Goal: Transaction & Acquisition: Book appointment/travel/reservation

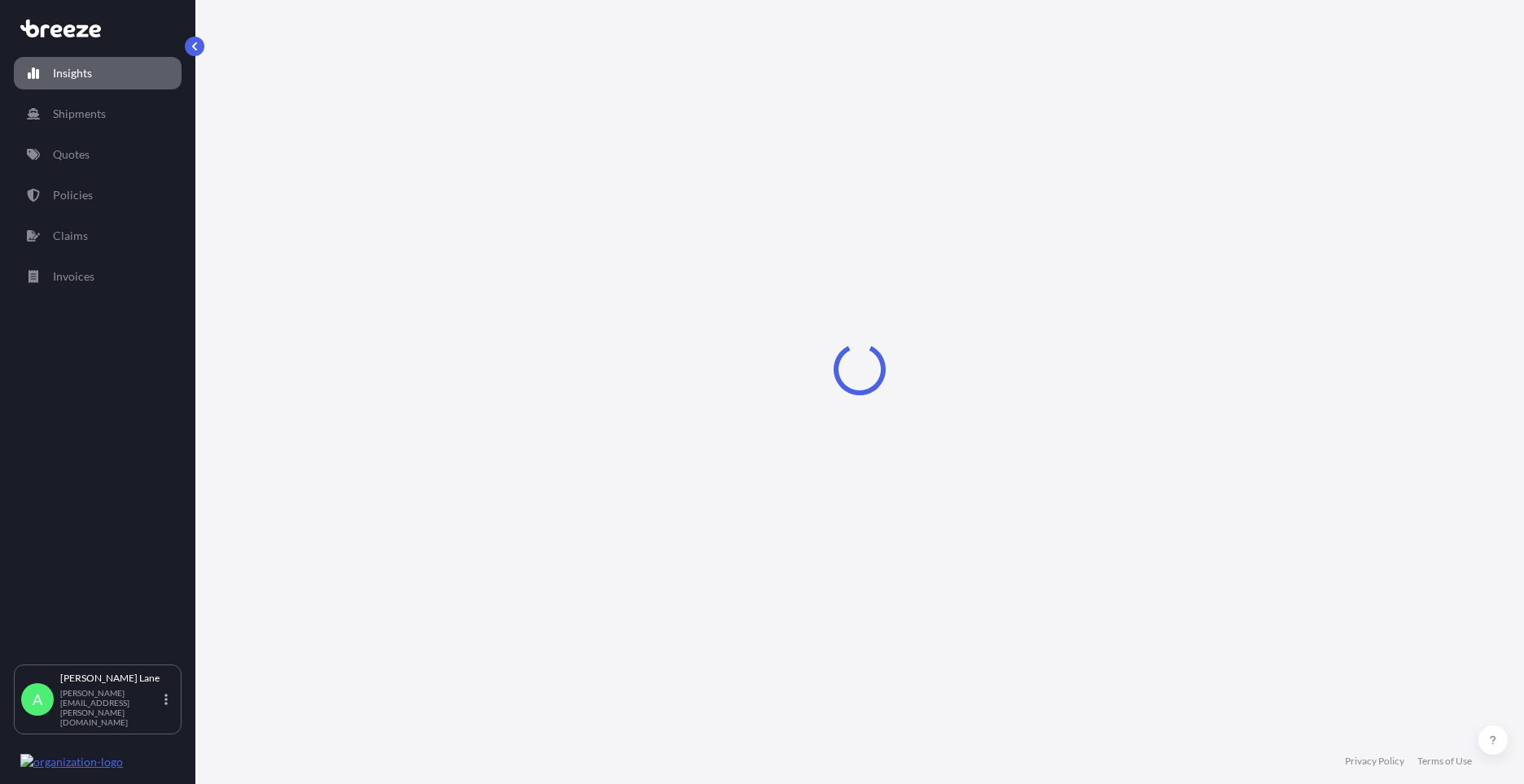
select select "2025"
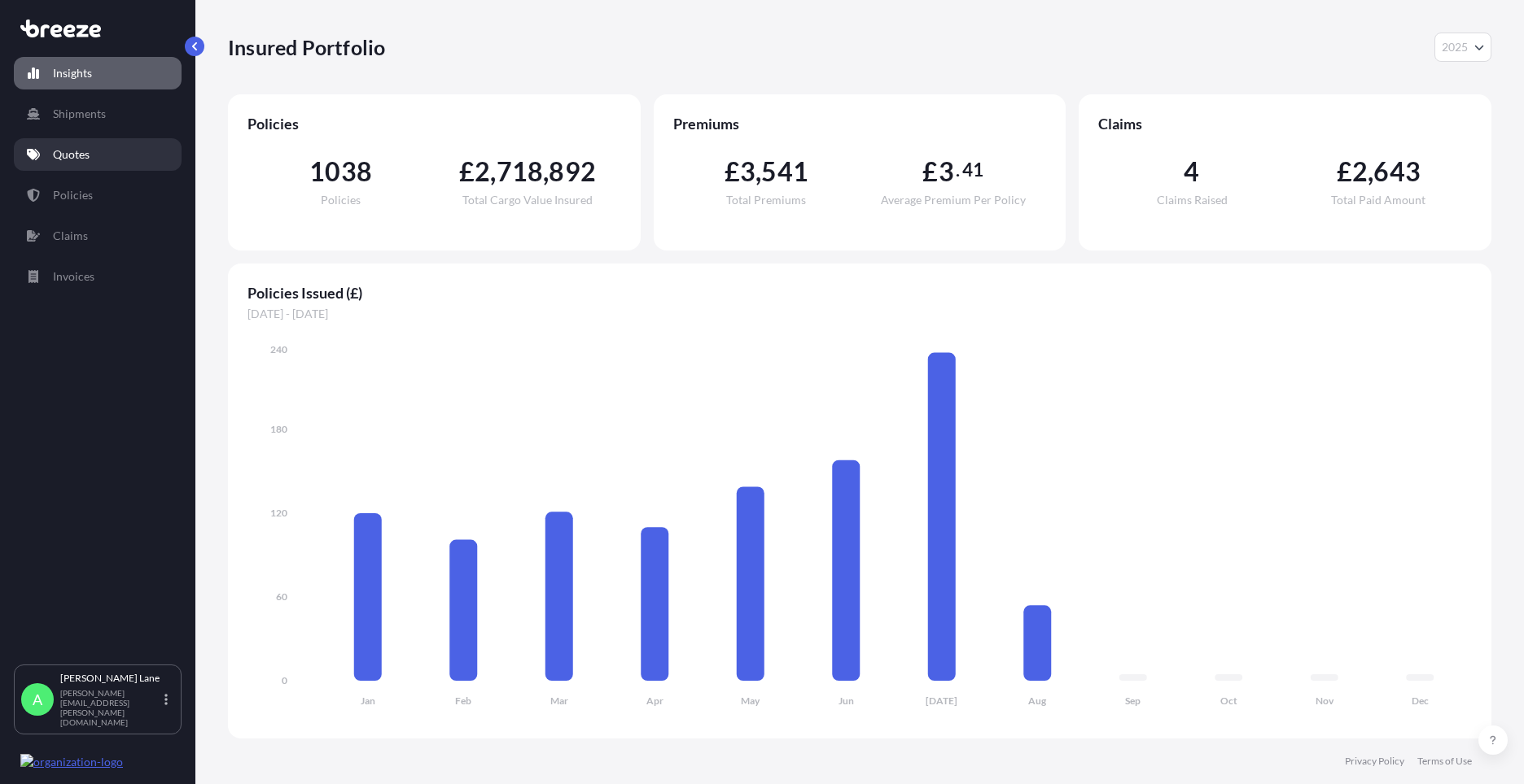
click at [96, 157] on link "Quotes" at bounding box center [97, 154] width 168 height 33
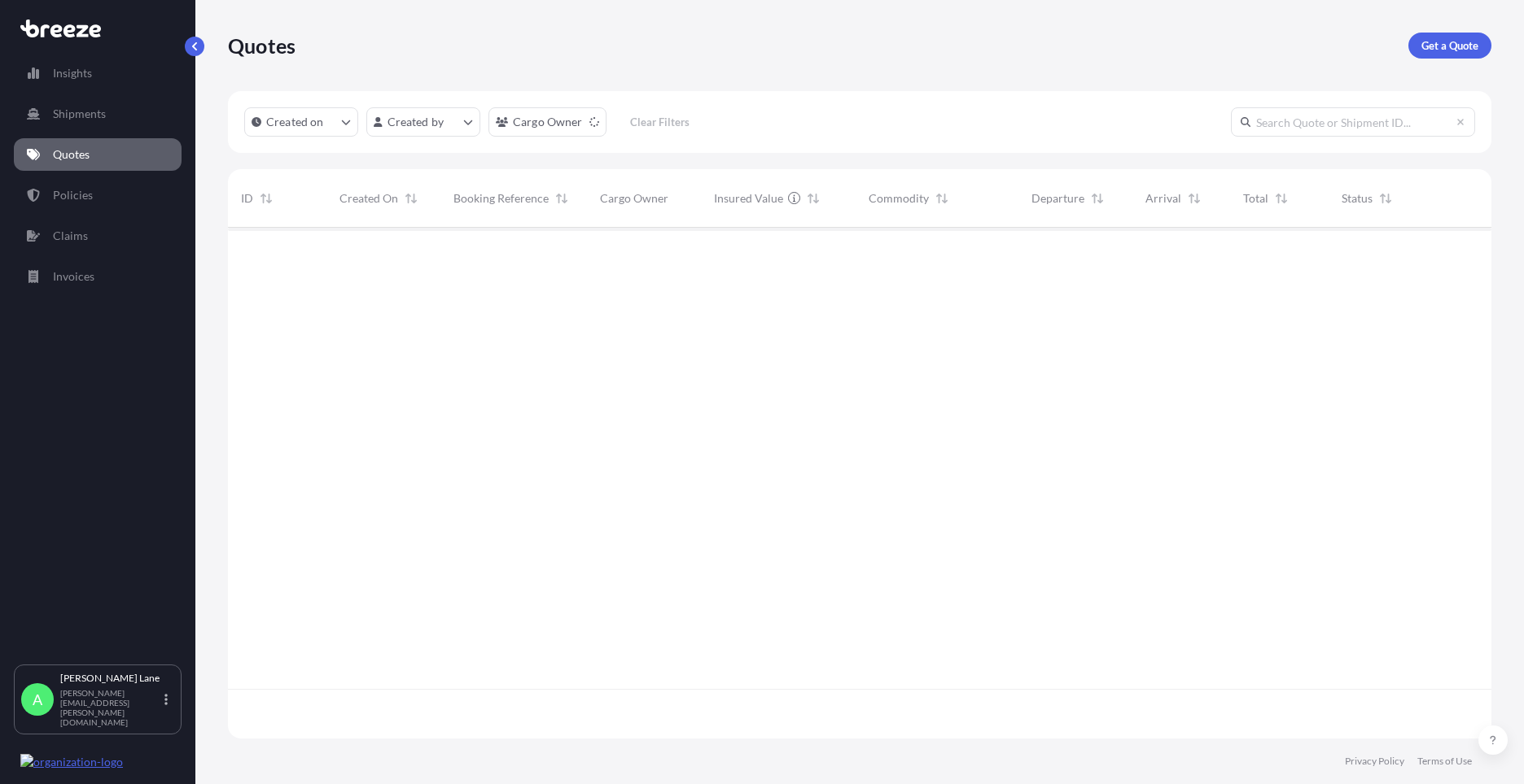
scroll to position [557, 1252]
click at [1453, 51] on p "Get a Quote" at bounding box center [1449, 46] width 57 height 16
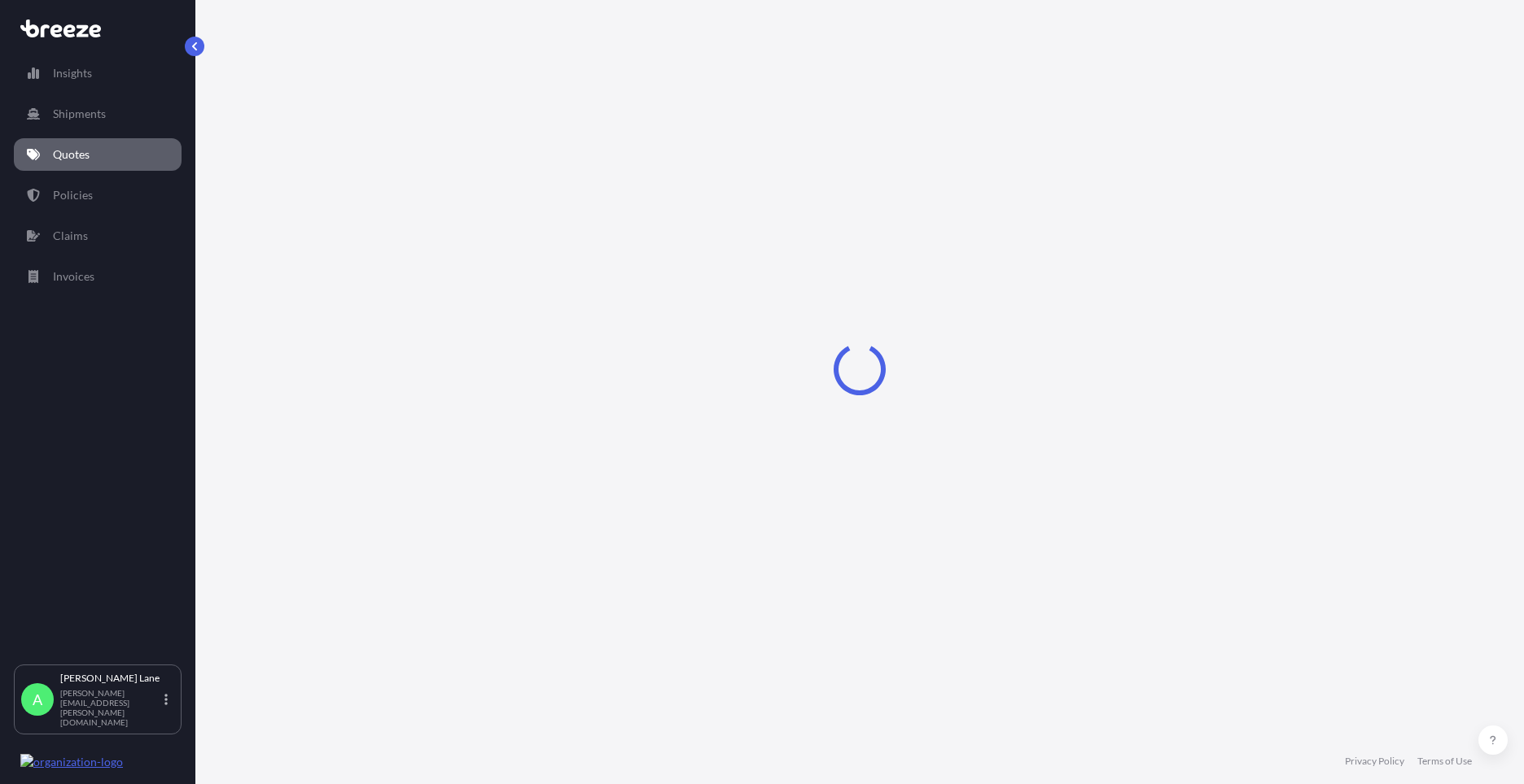
select select "Road"
select select "1"
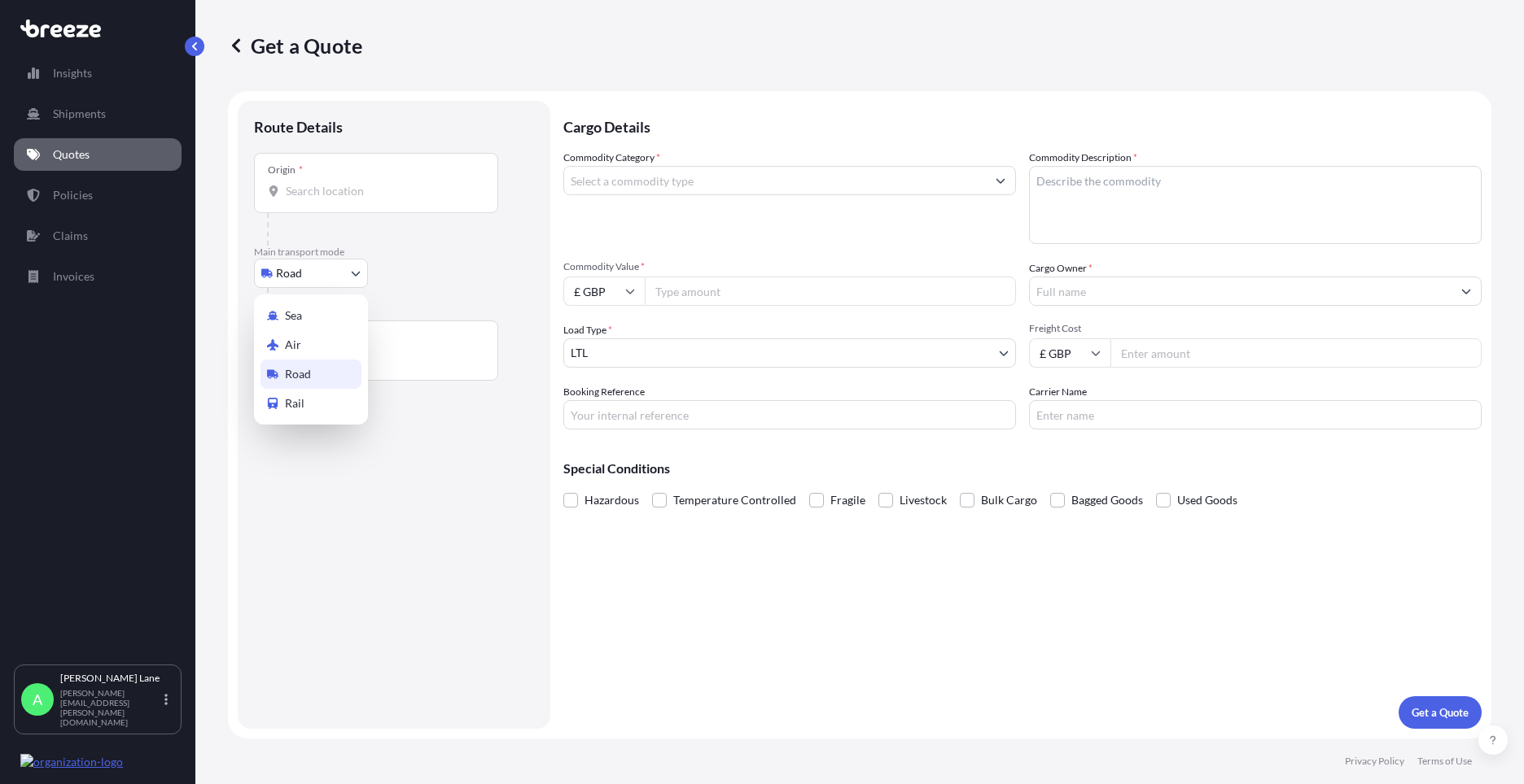
click at [315, 281] on body "Insights Shipments Quotes Policies Claims Invoices A [PERSON_NAME] [PERSON_NAME…" at bounding box center [762, 392] width 1524 height 784
click at [312, 345] on div "Air" at bounding box center [311, 344] width 101 height 29
select select "Air"
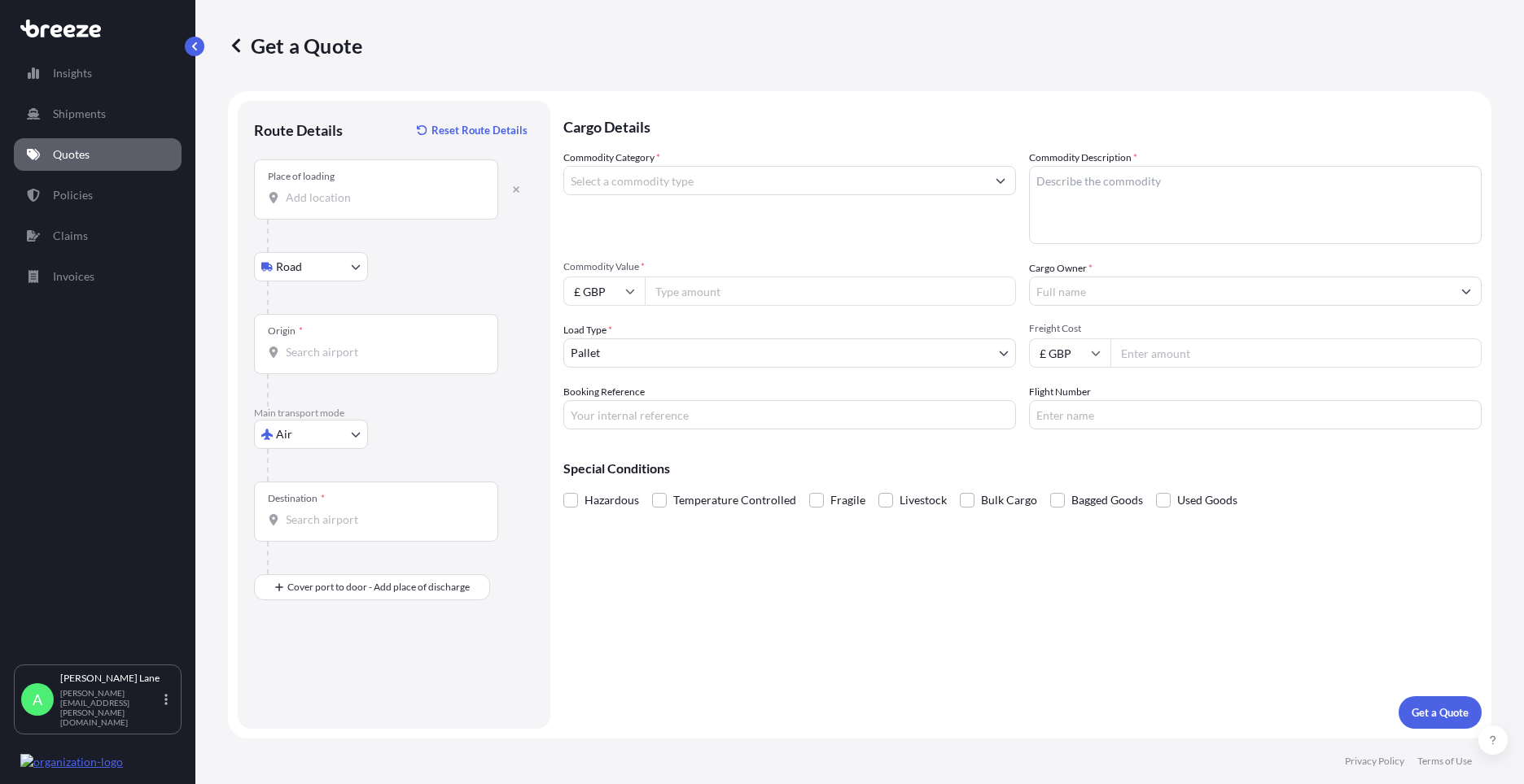
click at [366, 200] on input "Place of loading" at bounding box center [381, 198] width 192 height 16
drag, startPoint x: 330, startPoint y: 183, endPoint x: 295, endPoint y: 202, distance: 39.8
click at [296, 202] on input "Place of loading" at bounding box center [381, 198] width 192 height 16
paste input "EC1M 4BL"
click at [355, 260] on div "London EC1M 4BL , [GEOGRAPHIC_DATA]" at bounding box center [415, 255] width 309 height 46
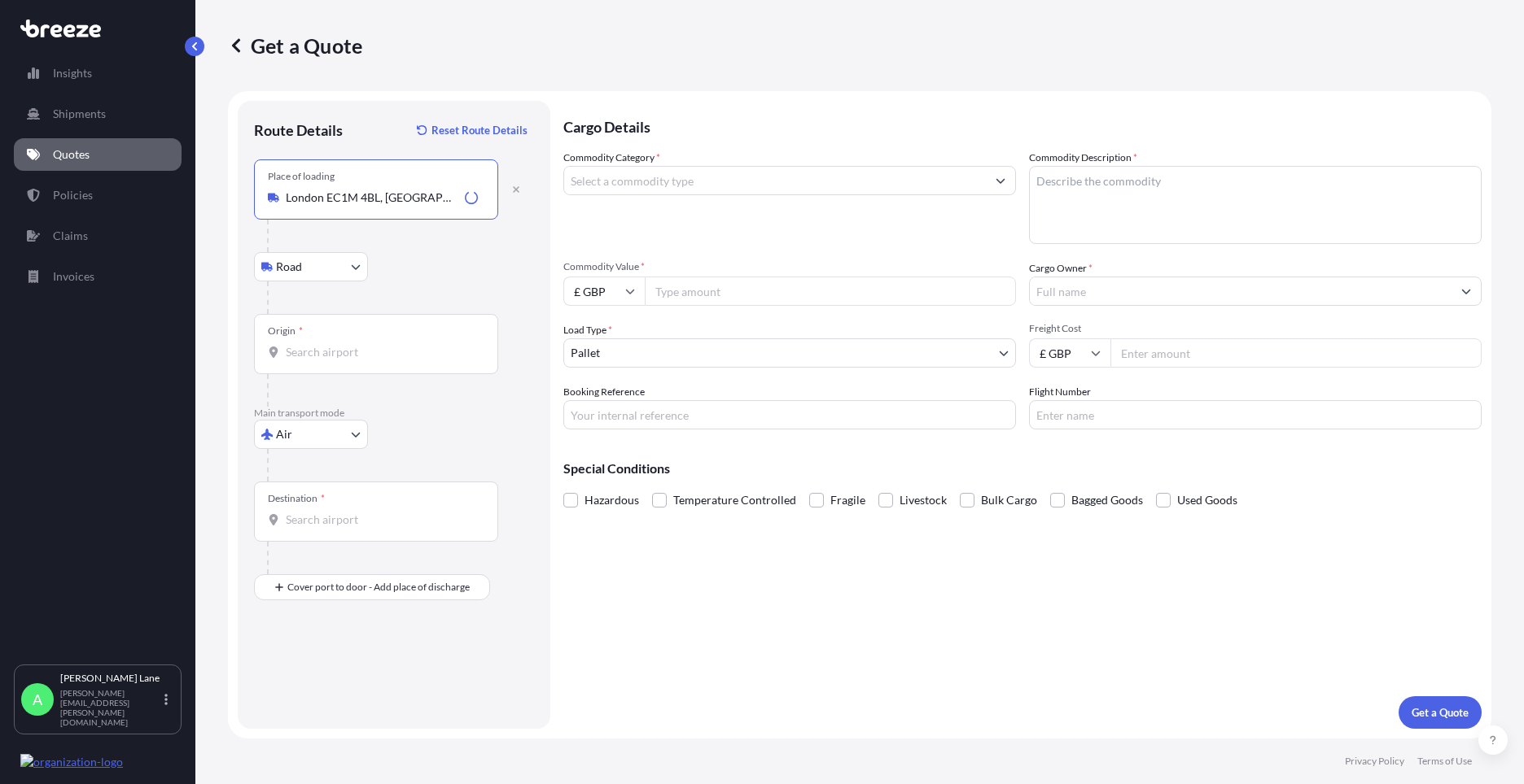
type input "London EC1M 4BL, [GEOGRAPHIC_DATA]"
click at [362, 340] on div "Origin *" at bounding box center [376, 344] width 245 height 61
click at [362, 344] on input "Origin *" at bounding box center [381, 352] width 192 height 16
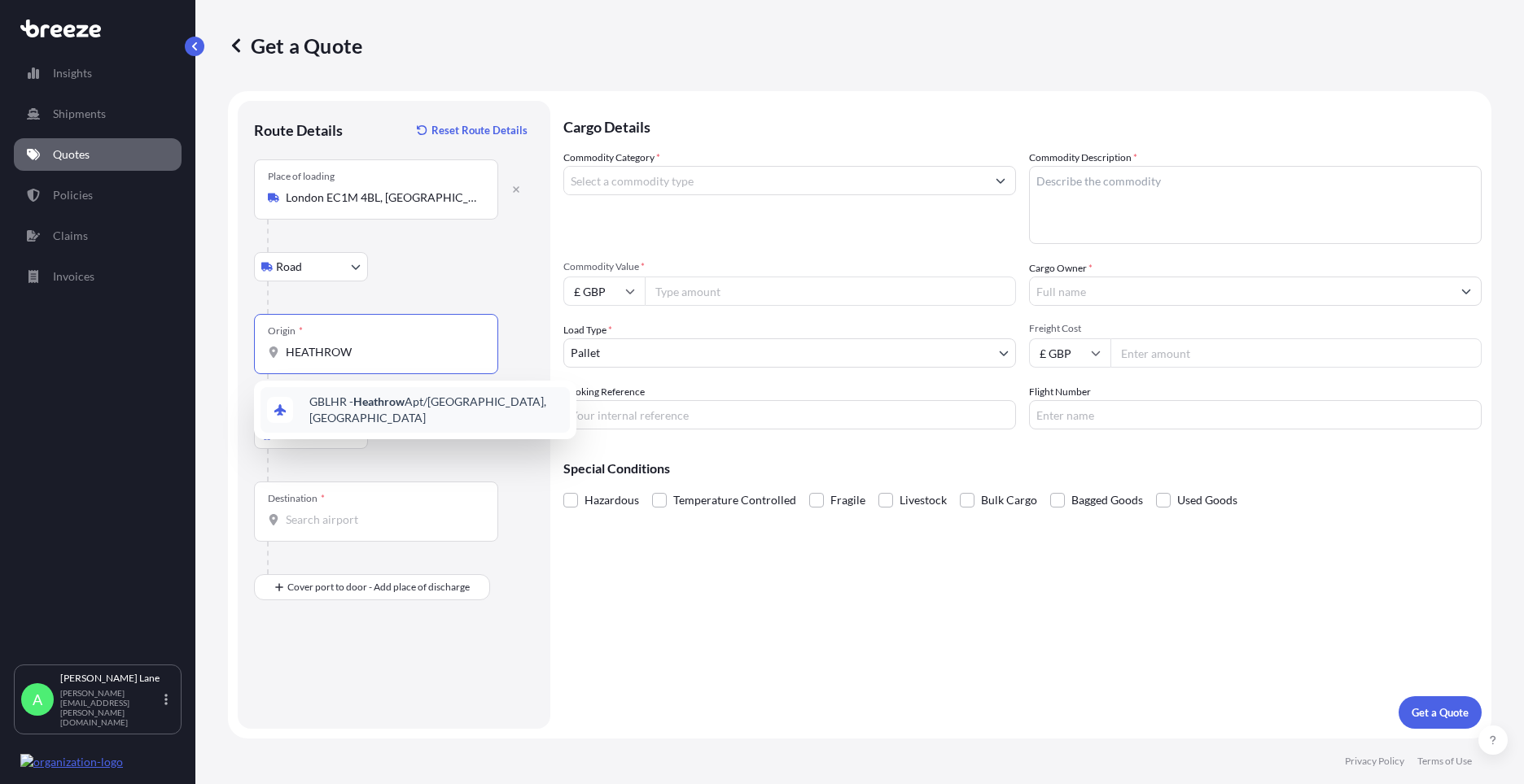
click at [348, 400] on span "GBLHR - Heathrow Apt/[GEOGRAPHIC_DATA], [GEOGRAPHIC_DATA]" at bounding box center [435, 409] width 254 height 33
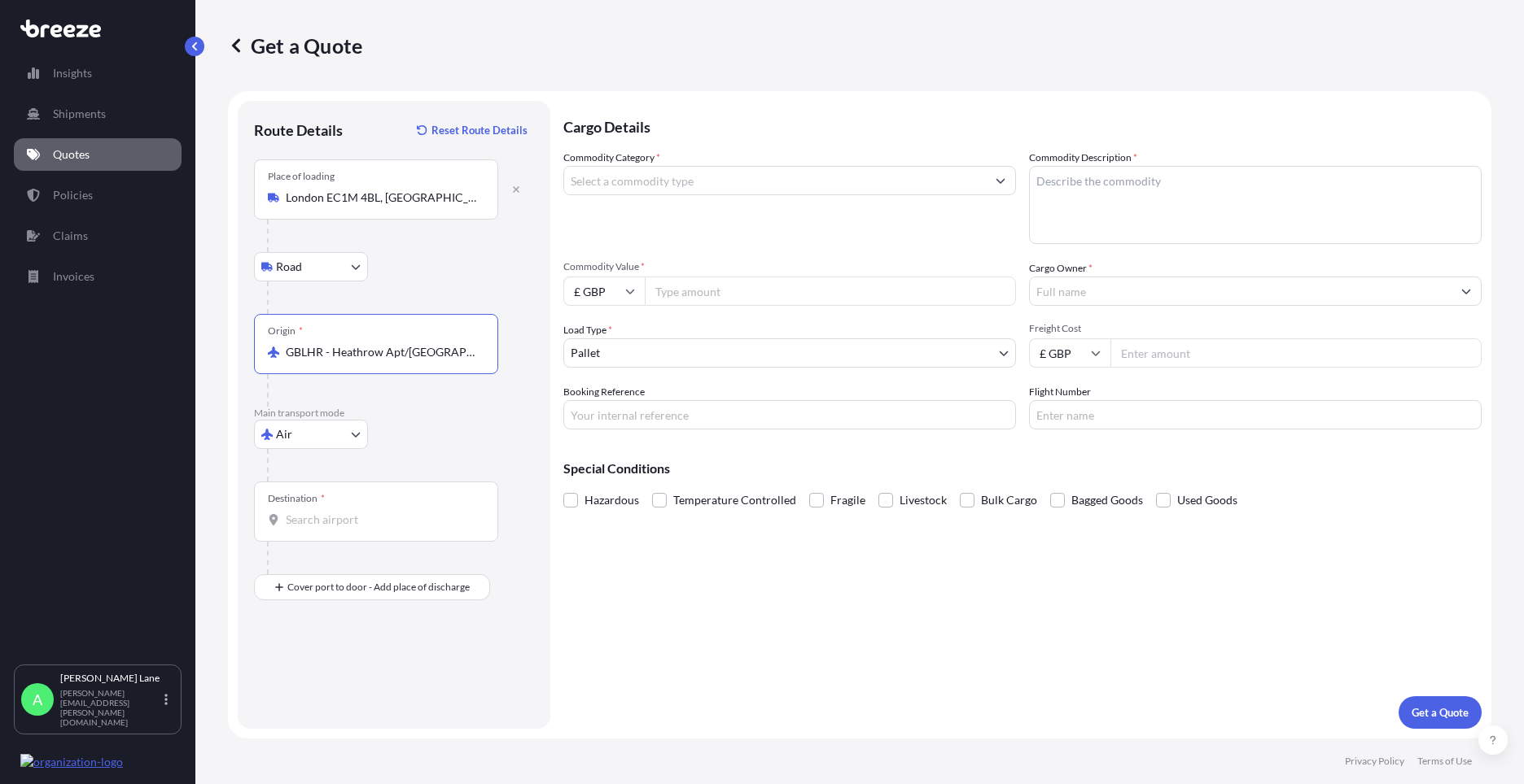
type input "GBLHR - Heathrow Apt/[GEOGRAPHIC_DATA], [GEOGRAPHIC_DATA]"
click at [390, 510] on div "Destination *" at bounding box center [376, 512] width 245 height 61
click at [390, 512] on input "Destination *" at bounding box center [381, 520] width 192 height 16
type input "USNYC - [US_STATE], [GEOGRAPHIC_DATA]"
click at [422, 683] on div "Place of Discharge" at bounding box center [376, 666] width 245 height 61
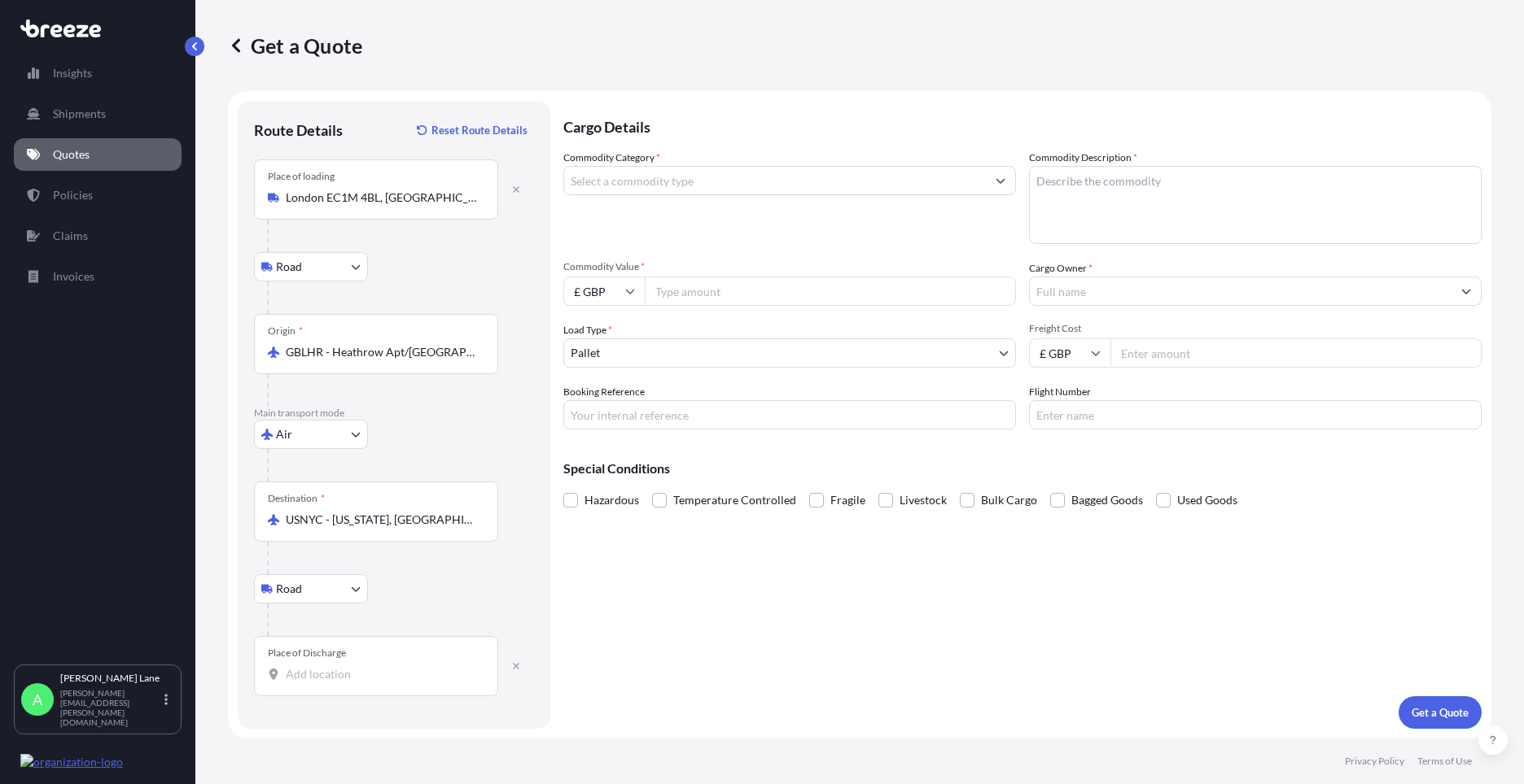
click at [422, 683] on input "Place of Discharge" at bounding box center [381, 675] width 192 height 16
drag, startPoint x: 421, startPoint y: 683, endPoint x: 315, endPoint y: 683, distance: 106.0
click at [315, 683] on div "Place of Discharge" at bounding box center [376, 666] width 245 height 61
click at [315, 683] on input "Place of Discharge" at bounding box center [381, 675] width 192 height 16
drag, startPoint x: 315, startPoint y: 683, endPoint x: 289, endPoint y: 680, distance: 26.2
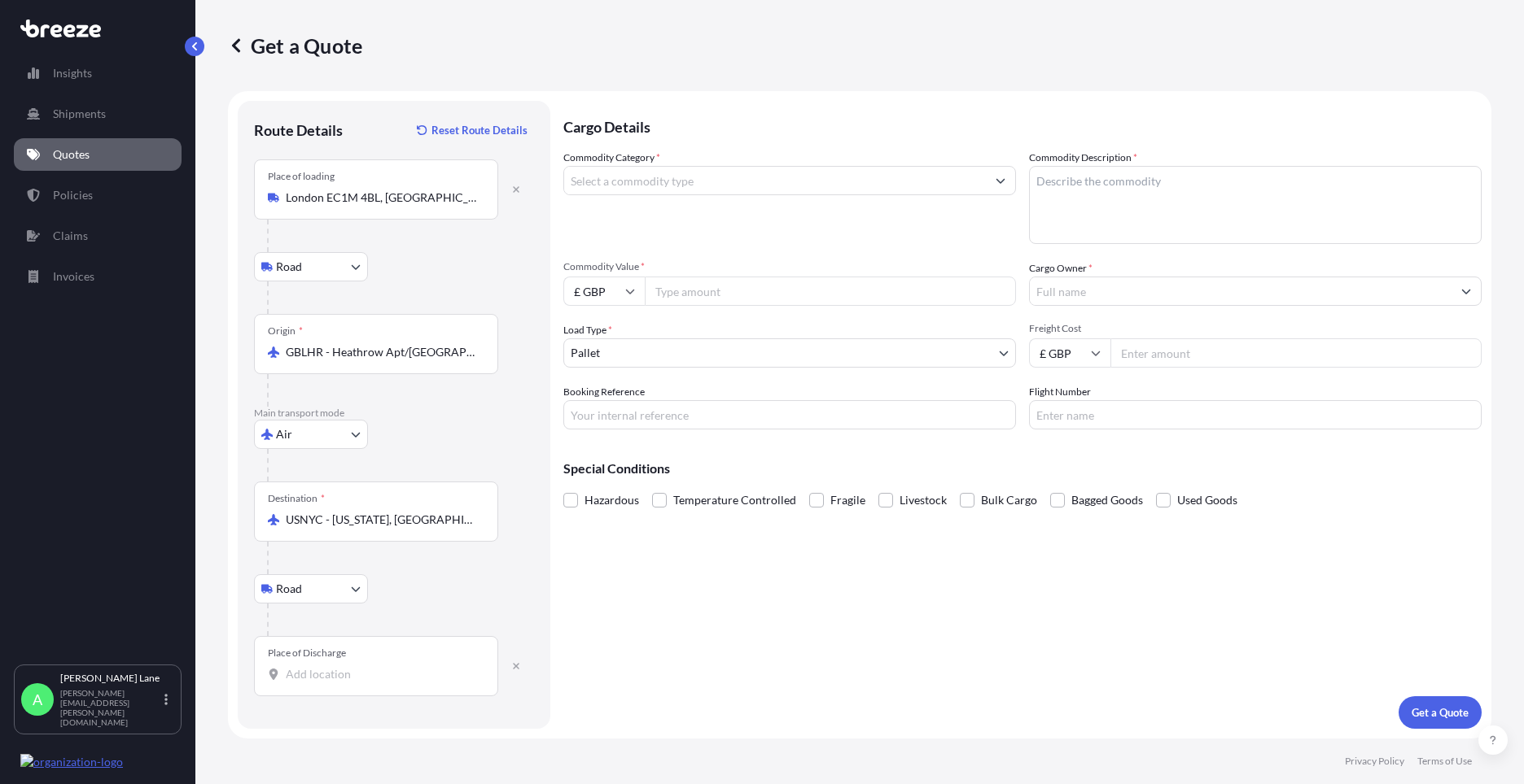
click at [289, 680] on input "Place of Discharge" at bounding box center [381, 675] width 192 height 16
paste input "10012"
type input "[US_STATE][GEOGRAPHIC_DATA]"
click at [744, 185] on input "Commodity Category *" at bounding box center [774, 180] width 422 height 29
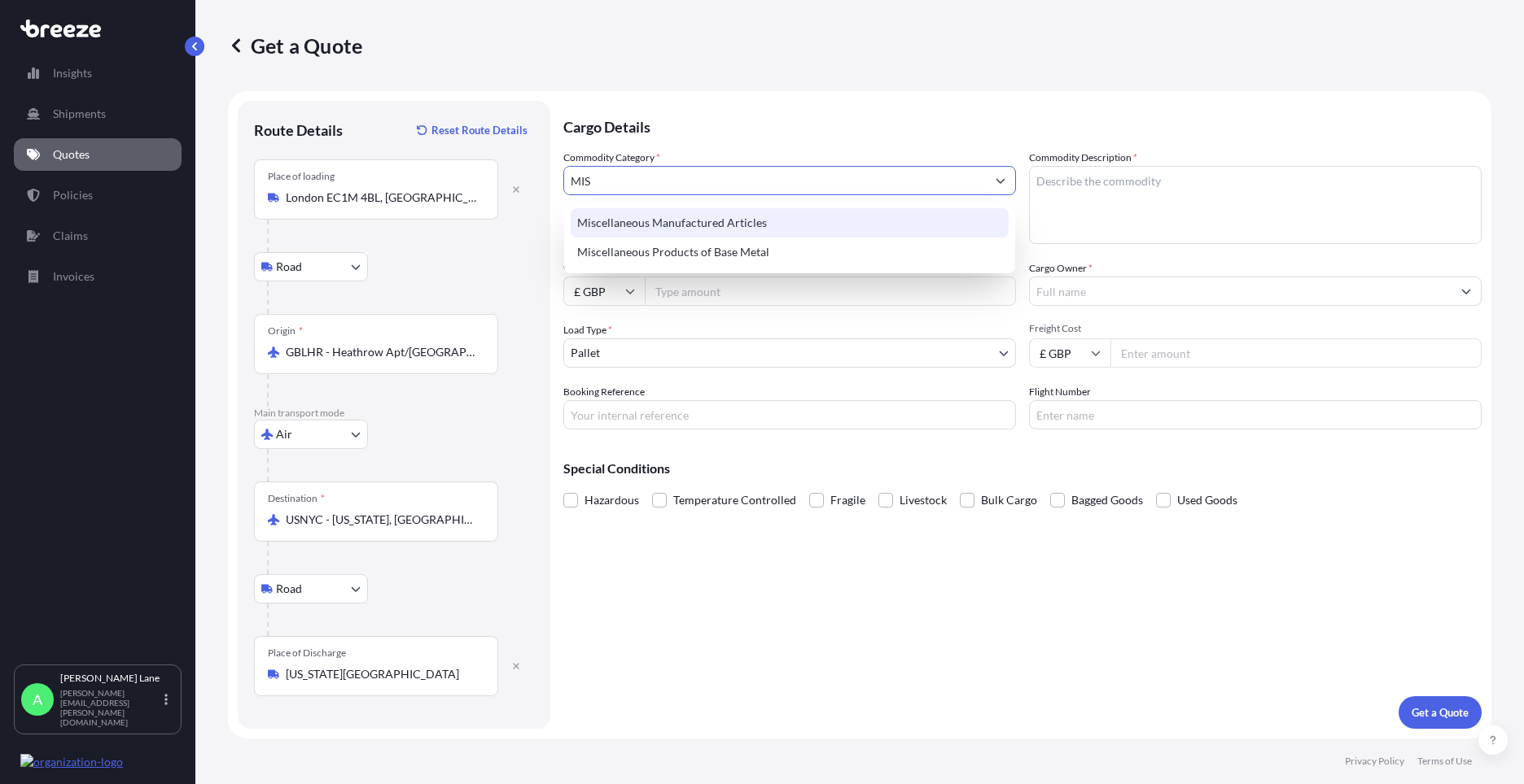
click at [736, 225] on div "Miscellaneous Manufactured Articles" at bounding box center [789, 223] width 438 height 29
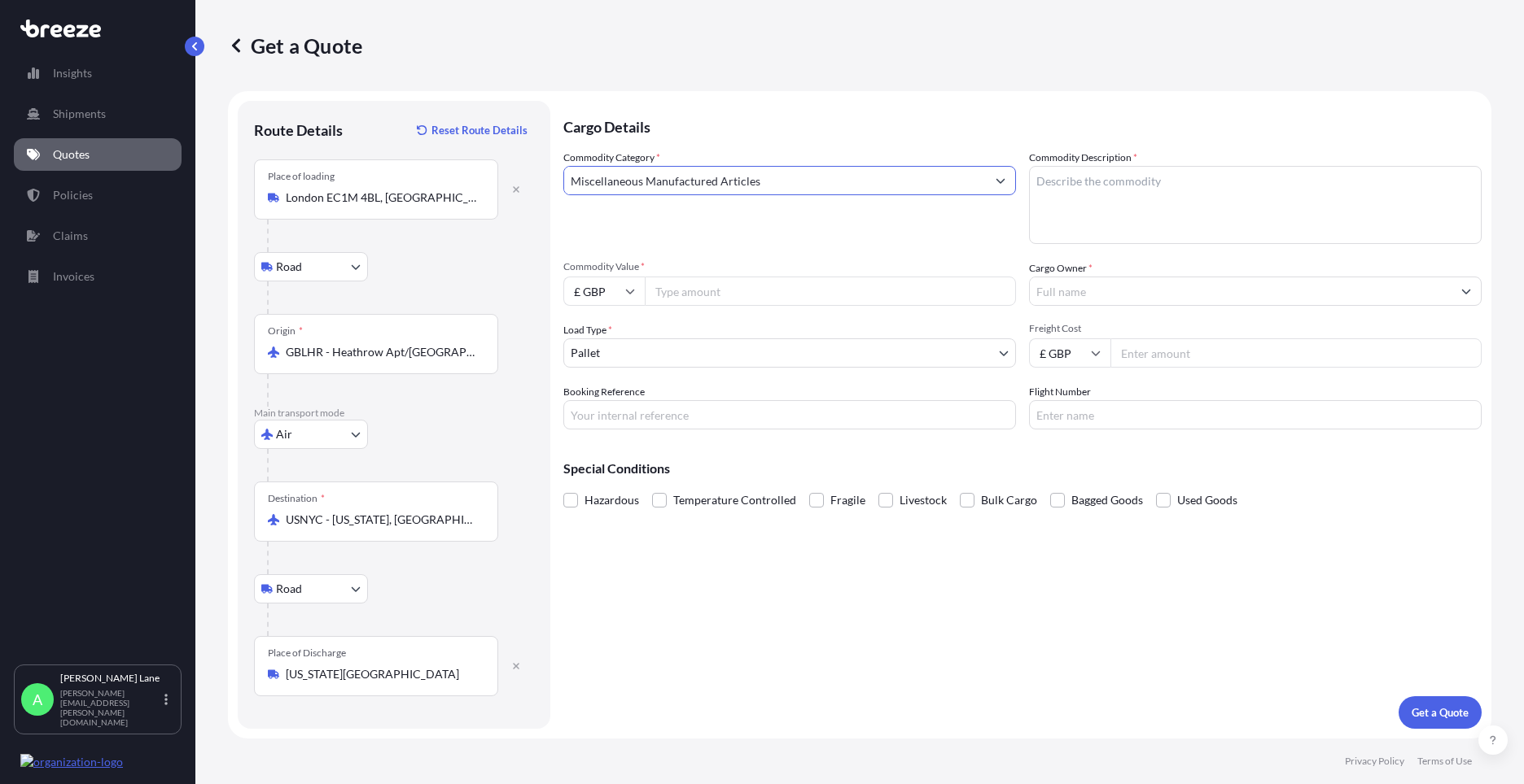
type input "Miscellaneous Manufactured Articles"
click at [732, 281] on input "Commodity Value *" at bounding box center [830, 290] width 371 height 29
type input "2000"
click at [661, 353] on body "Insights Shipments Quotes Policies Claims Invoices A [PERSON_NAME] [PERSON_NAME…" at bounding box center [762, 392] width 1524 height 784
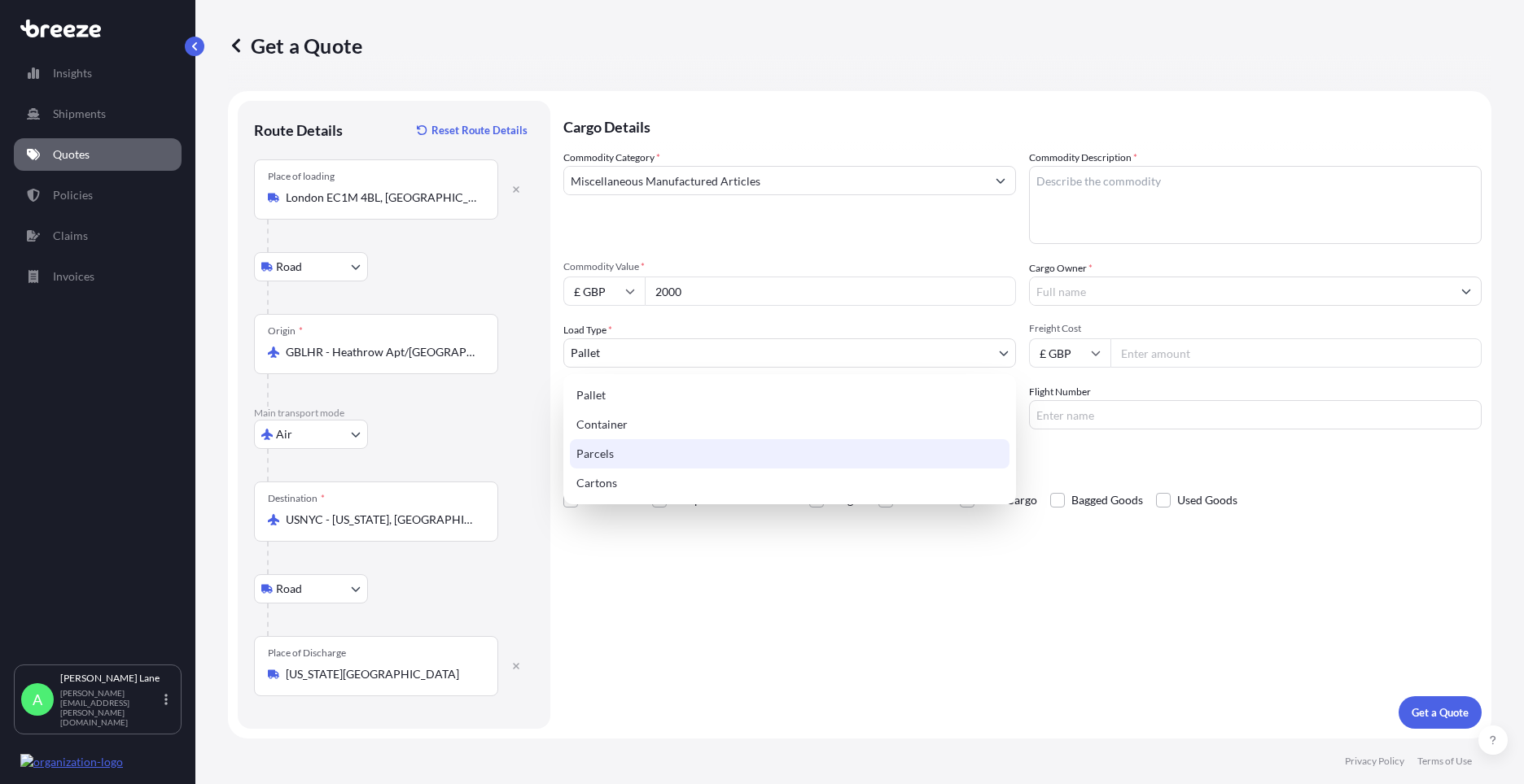
click at [620, 453] on div "Parcels" at bounding box center [789, 453] width 439 height 29
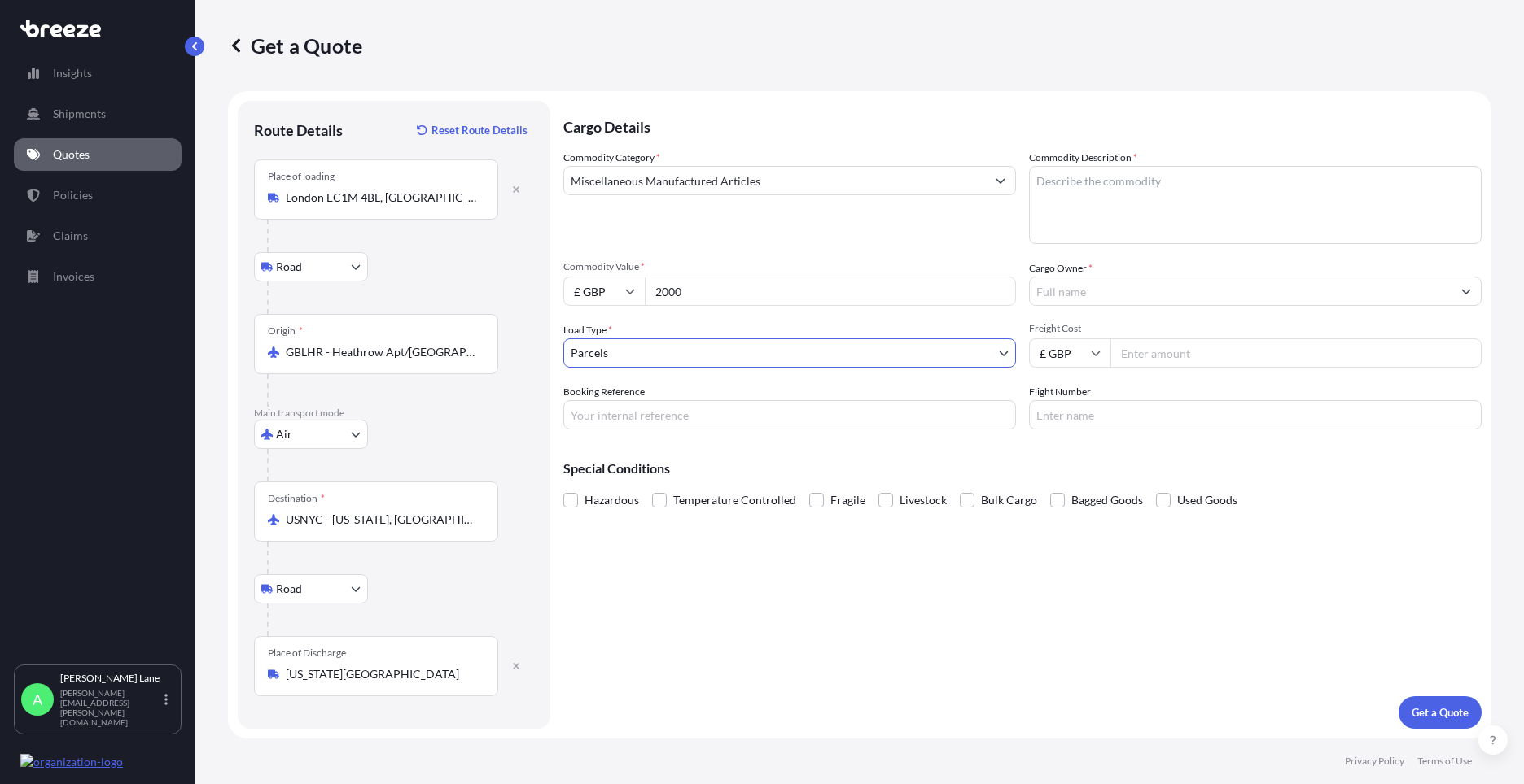
click at [658, 405] on input "Booking Reference" at bounding box center [789, 414] width 452 height 29
paste input "1887875"
type input "1887875"
click at [1101, 209] on textarea "Commodity Description *" at bounding box center [1255, 205] width 452 height 78
paste textarea "architectural demo models to be used exclusively for developmental purposes"
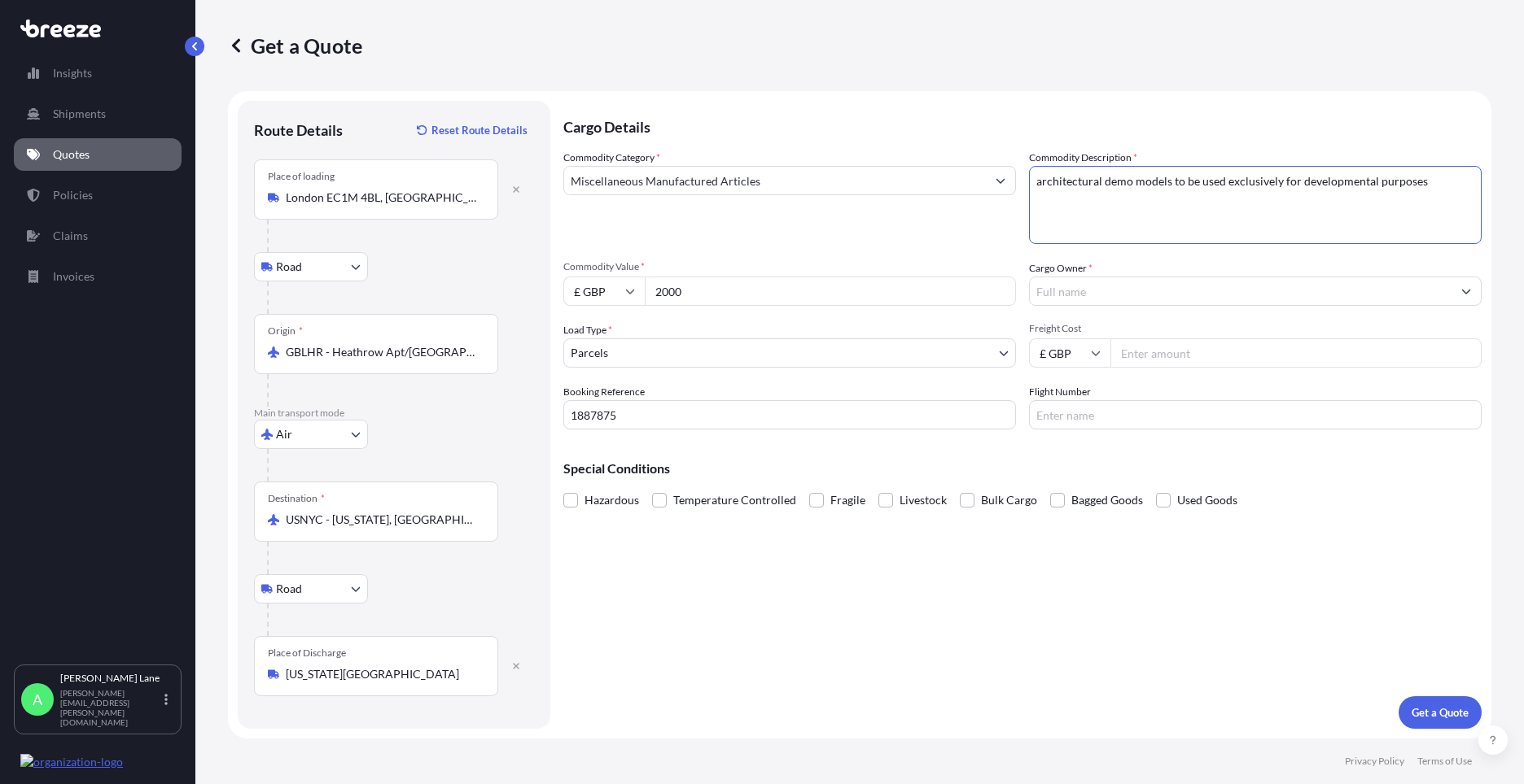
type textarea "architectural demo models to be used exclusively for developmental purposes"
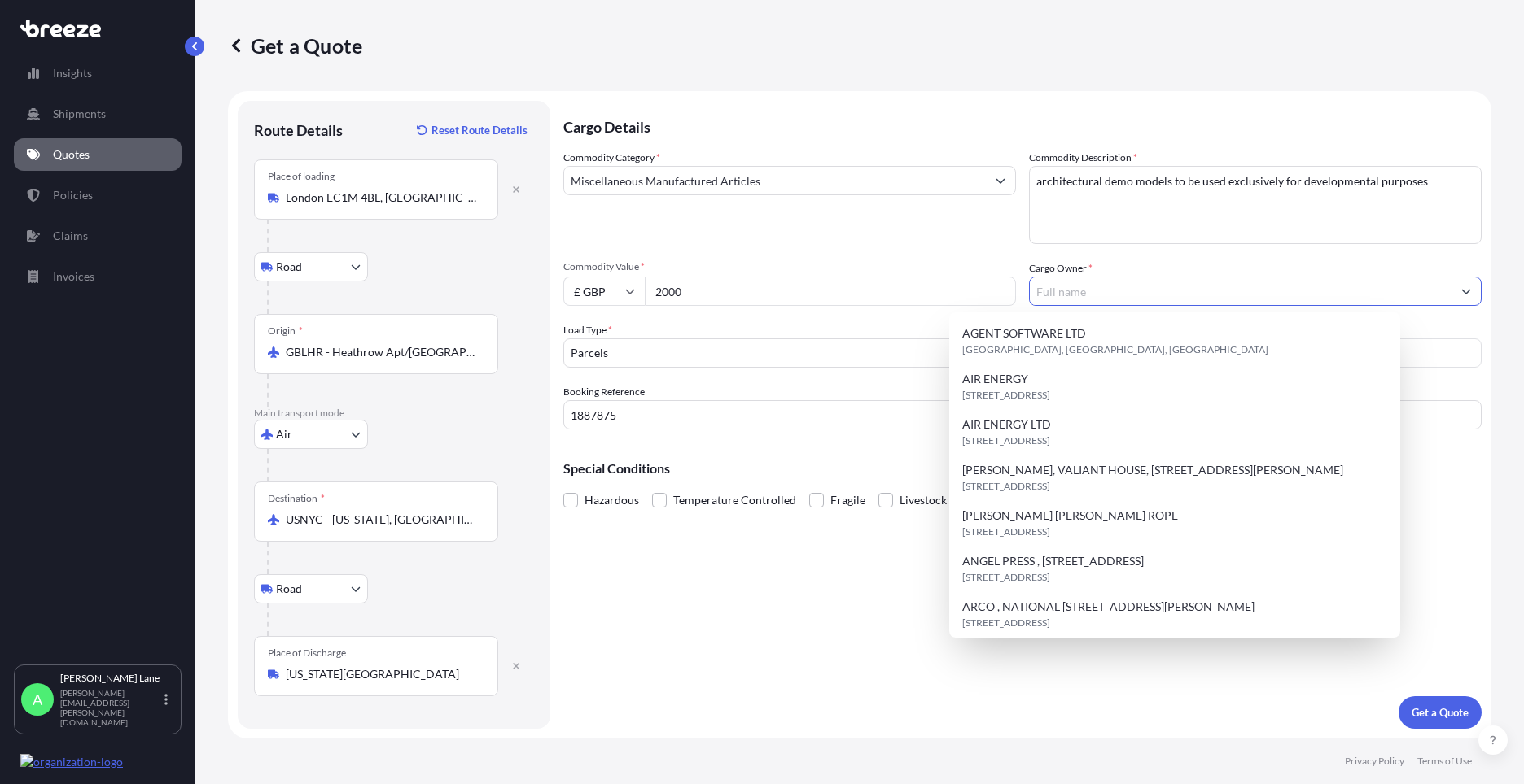
click at [1133, 297] on input "Cargo Owner *" at bounding box center [1241, 290] width 422 height 29
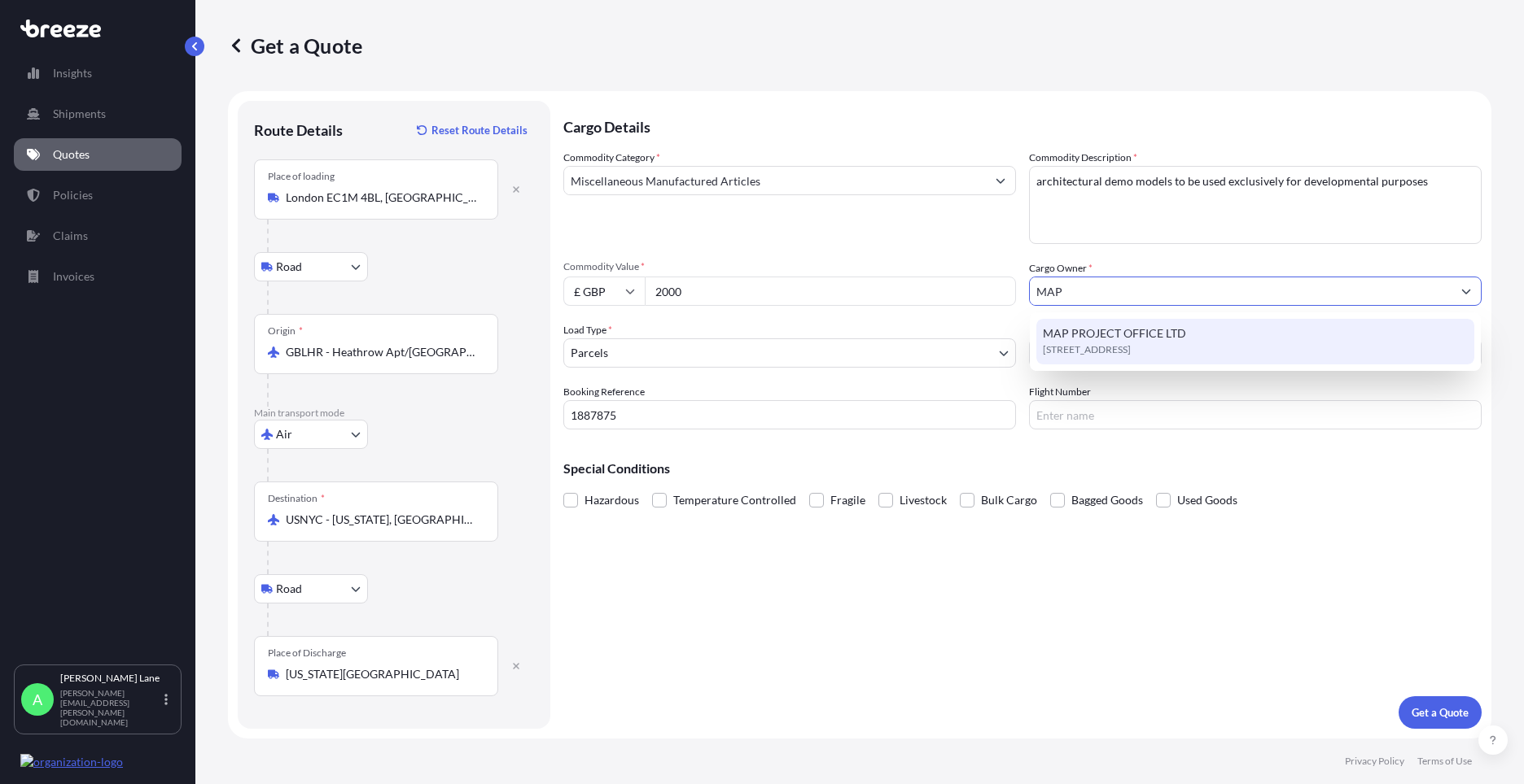
click at [1127, 340] on span "MAP PROJECT OFFICE LTD" at bounding box center [1114, 334] width 143 height 16
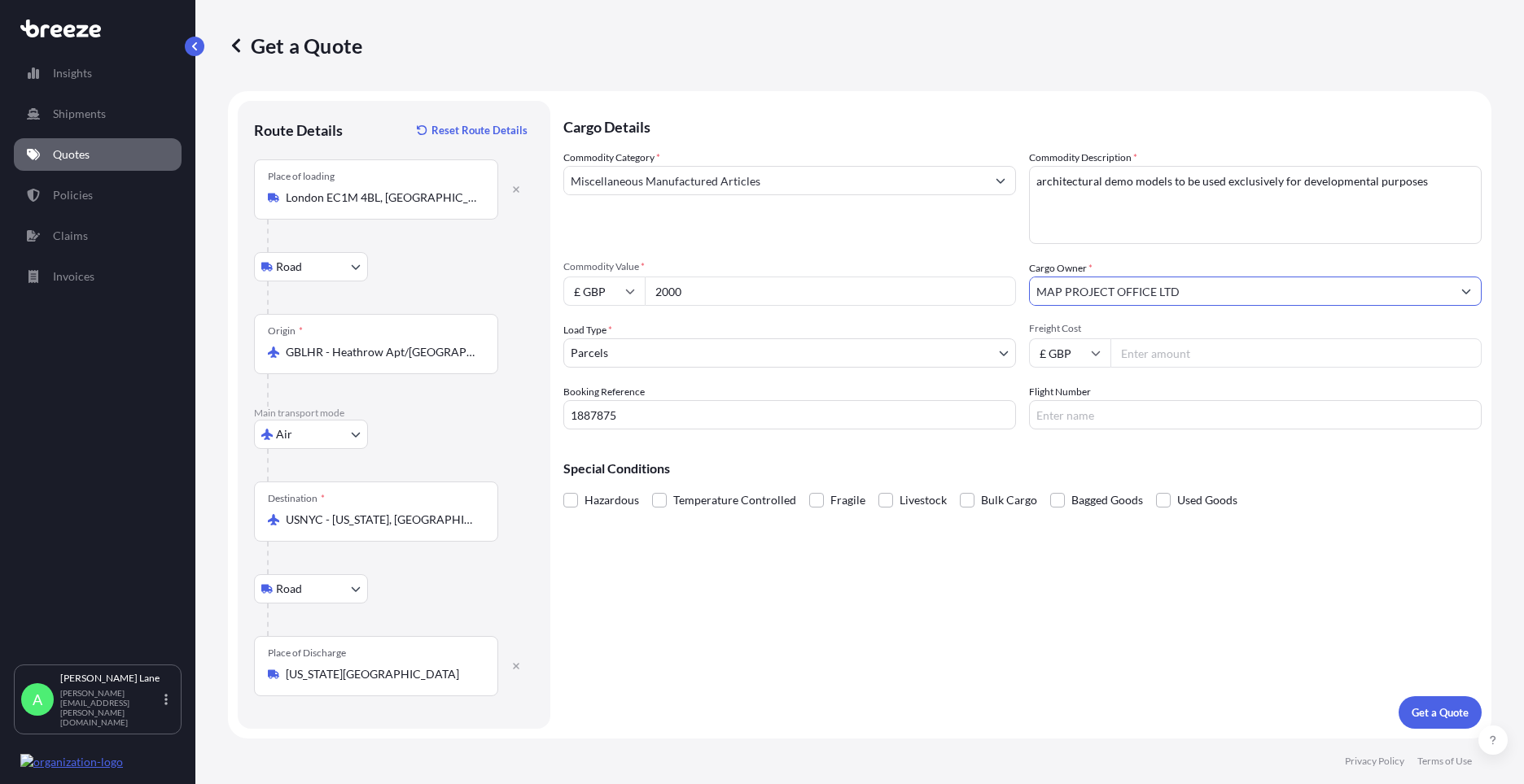
type input "MAP PROJECT OFFICE LTD"
click at [1151, 359] on input "Freight Cost" at bounding box center [1295, 353] width 371 height 29
type input "395.48"
click at [1091, 415] on input "Flight Number" at bounding box center [1255, 414] width 452 height 29
type input "DHL"
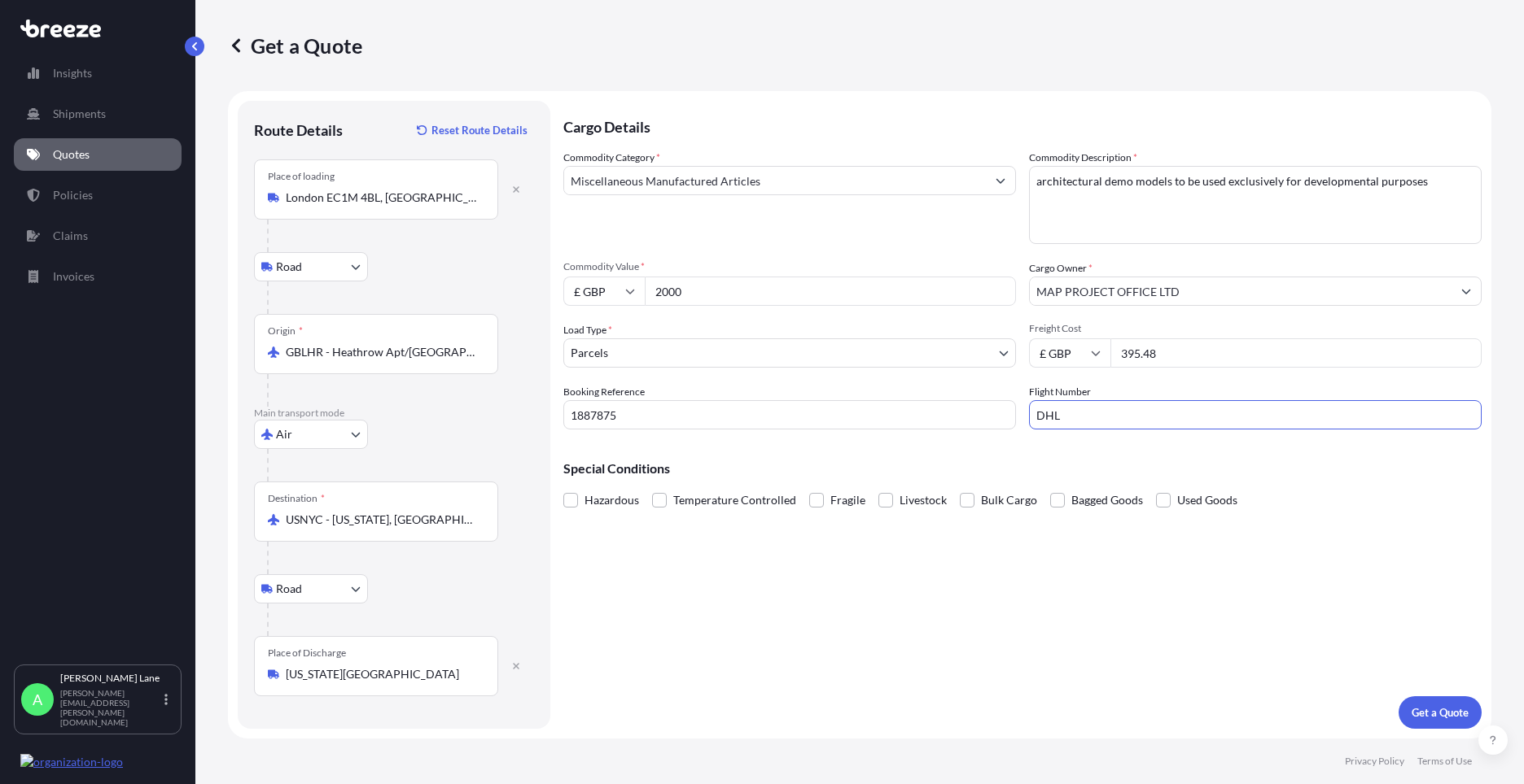
click at [890, 681] on div "Cargo Details Commodity Category * Miscellaneous Manufactured Articles Commodit…" at bounding box center [1023, 415] width 919 height 628
click at [1414, 709] on p "Get a Quote" at bounding box center [1439, 712] width 57 height 16
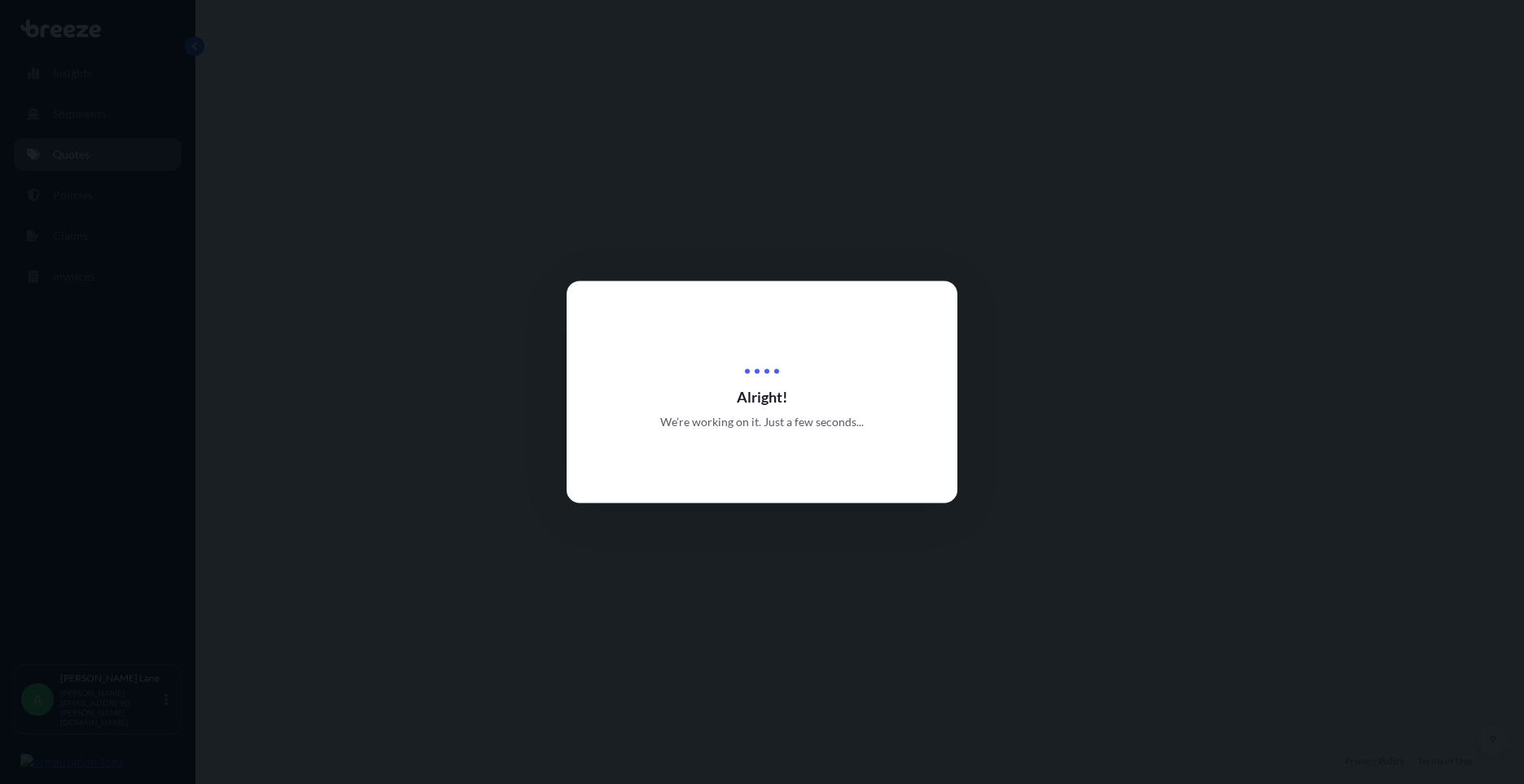
select select "Road"
select select "Air"
select select "Road"
select select "3"
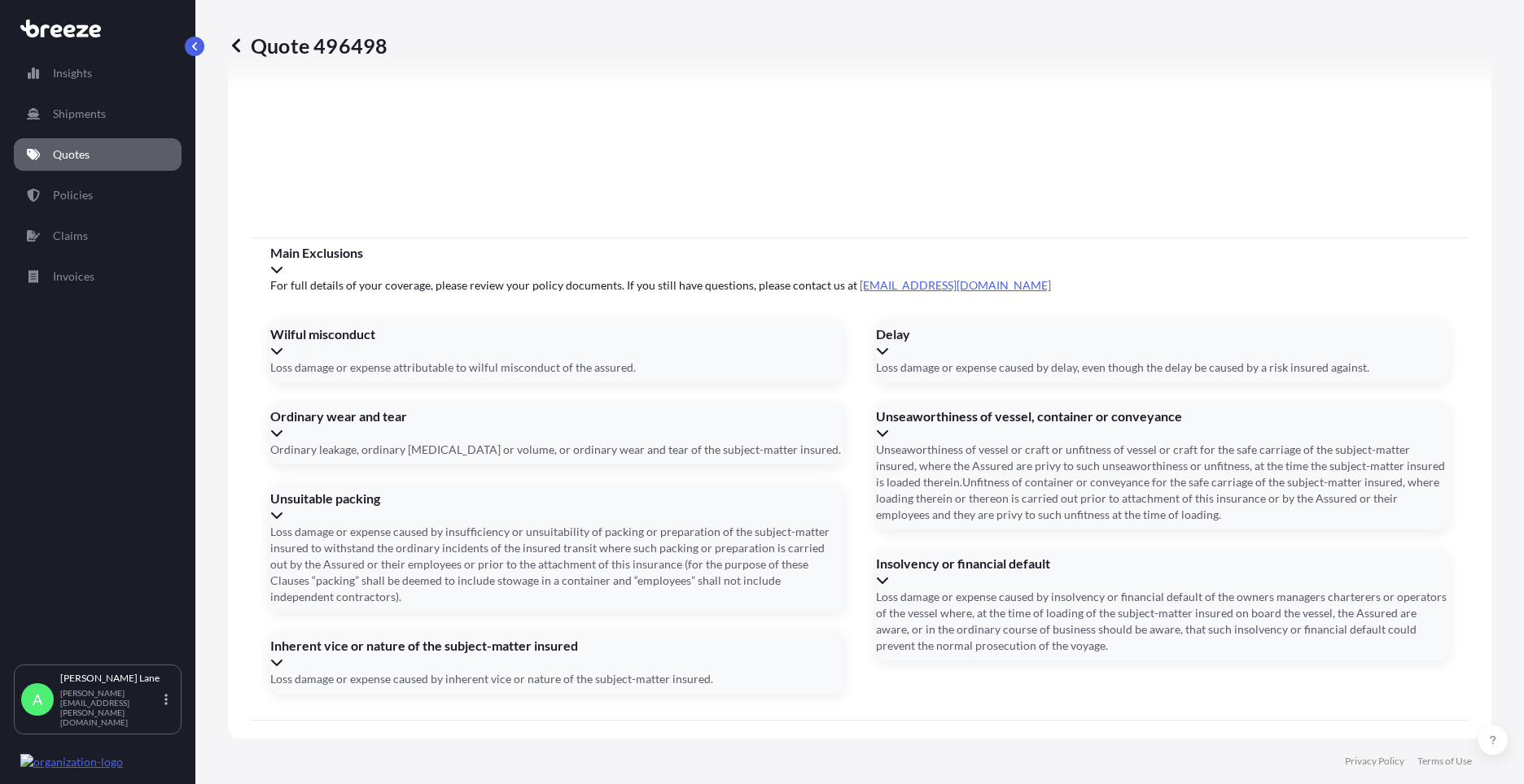
scroll to position [2120, 0]
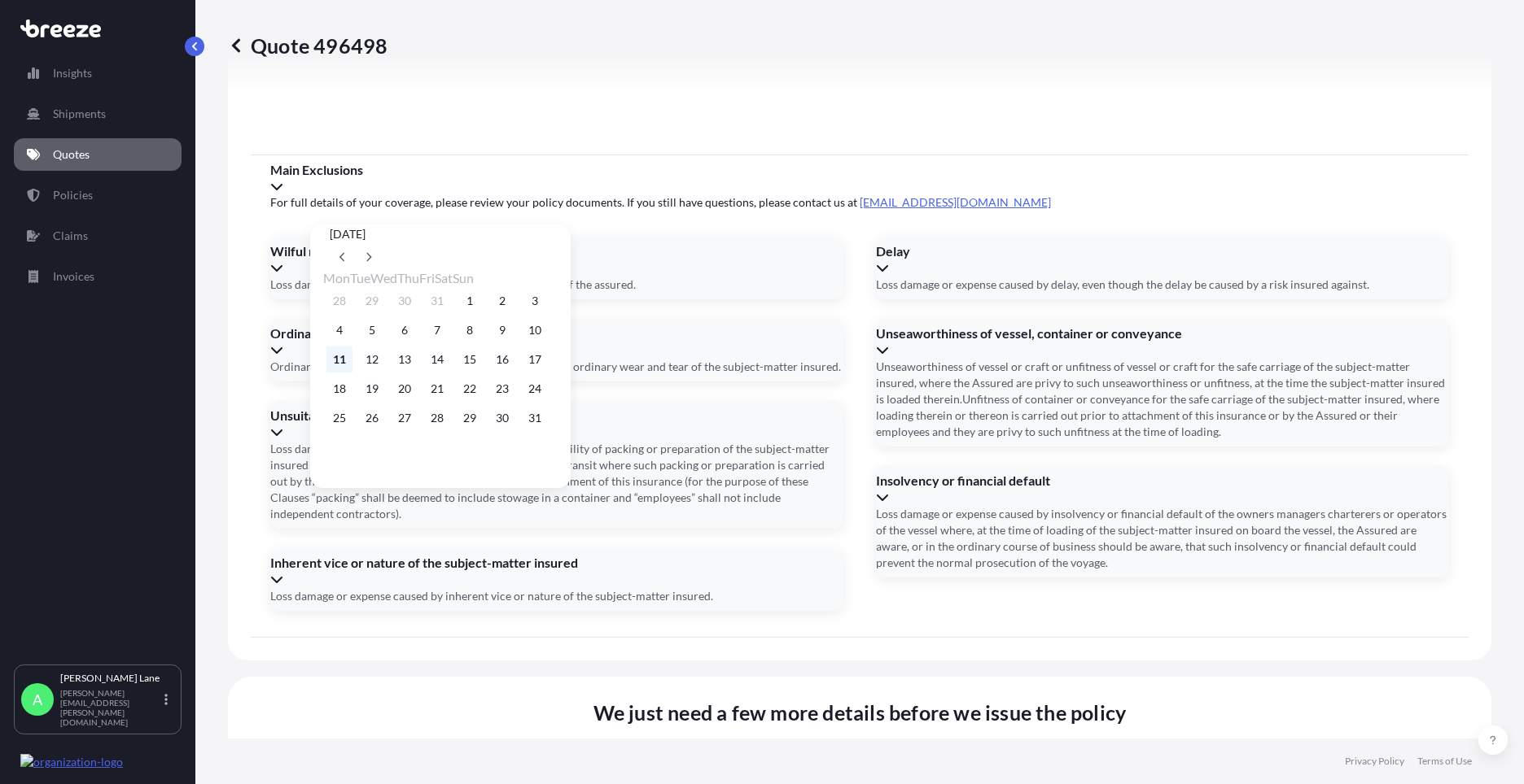
click at [332, 370] on button "11" at bounding box center [339, 360] width 26 height 26
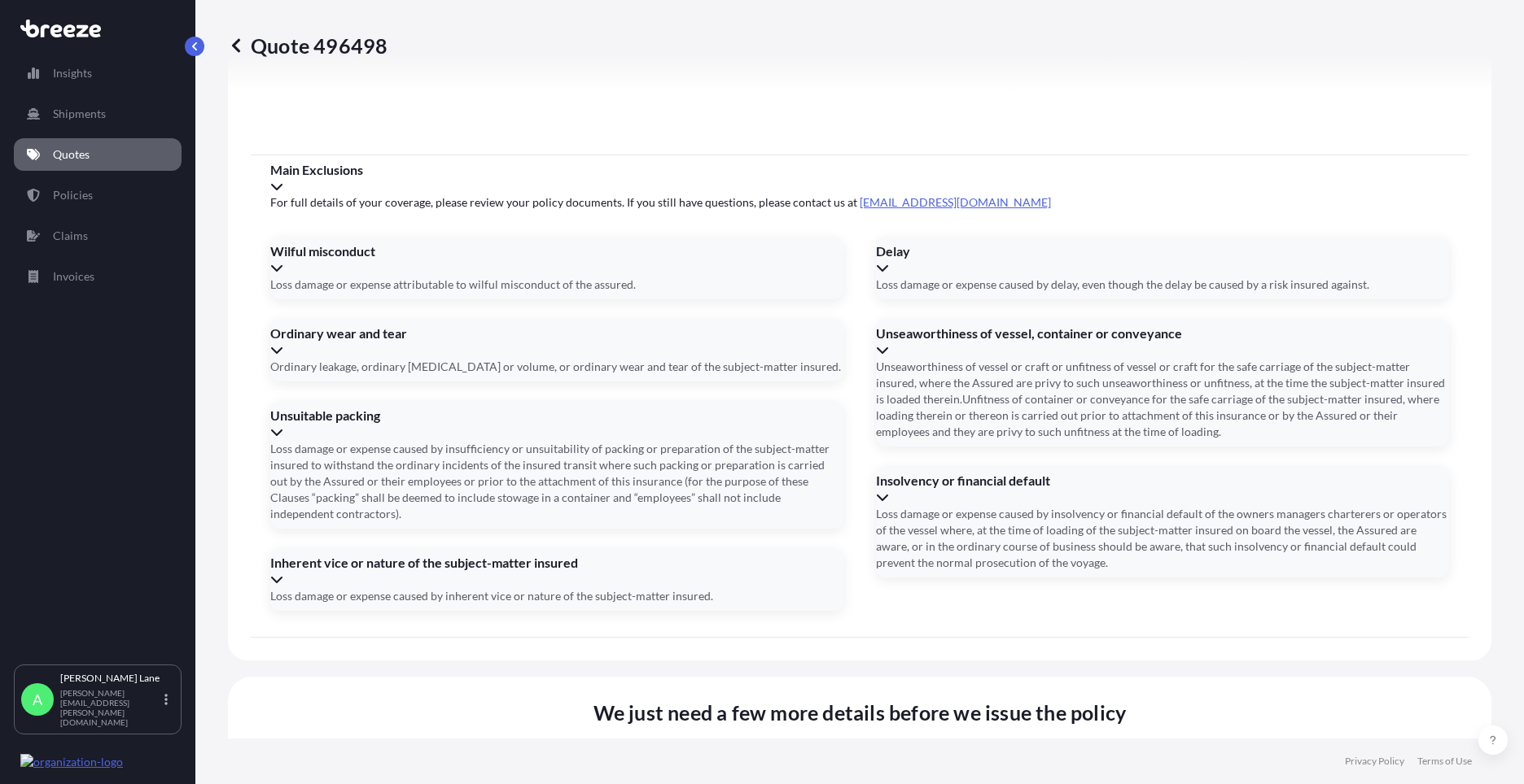
type input "[DATE]"
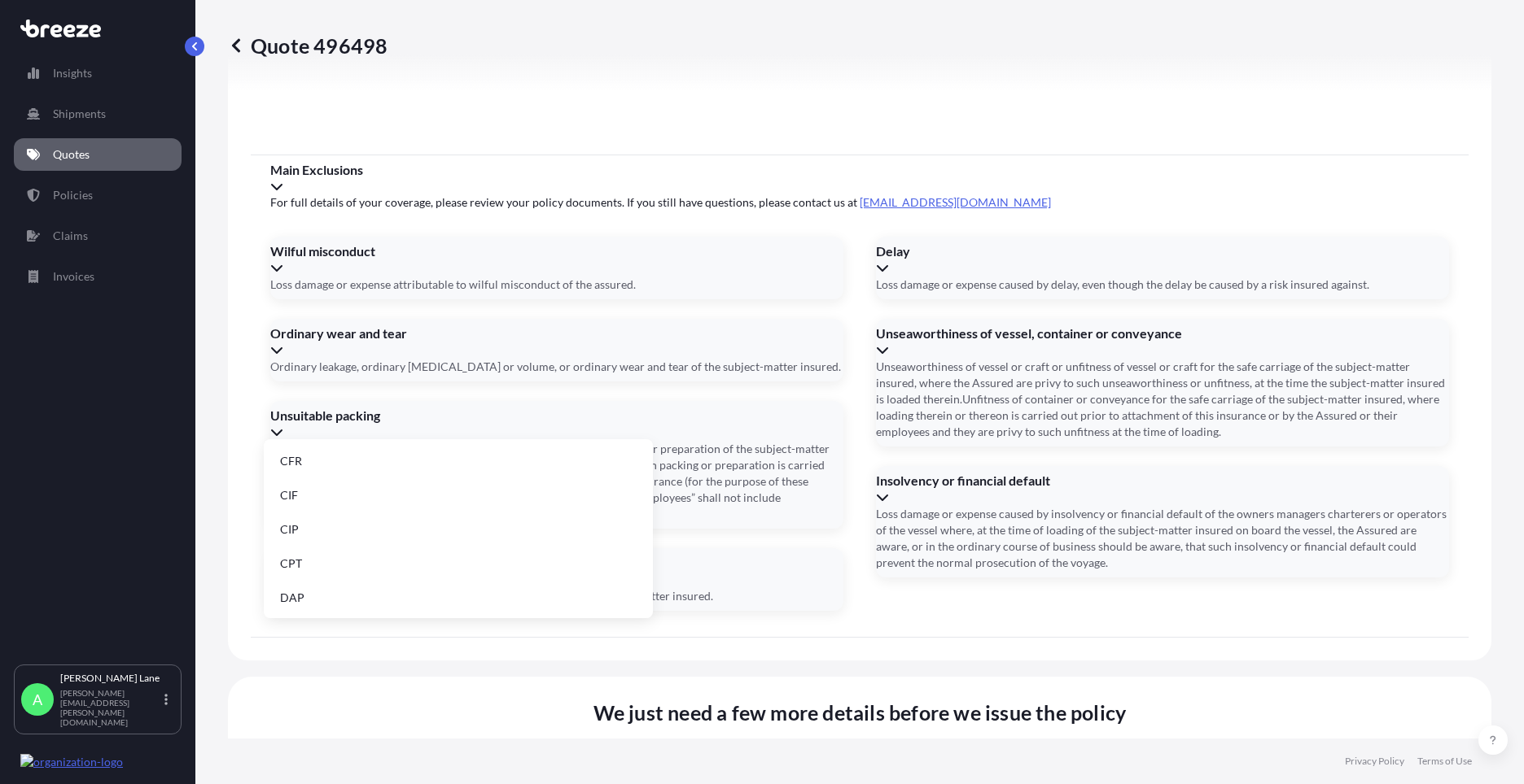
click at [344, 550] on li "DDP" at bounding box center [458, 550] width 376 height 31
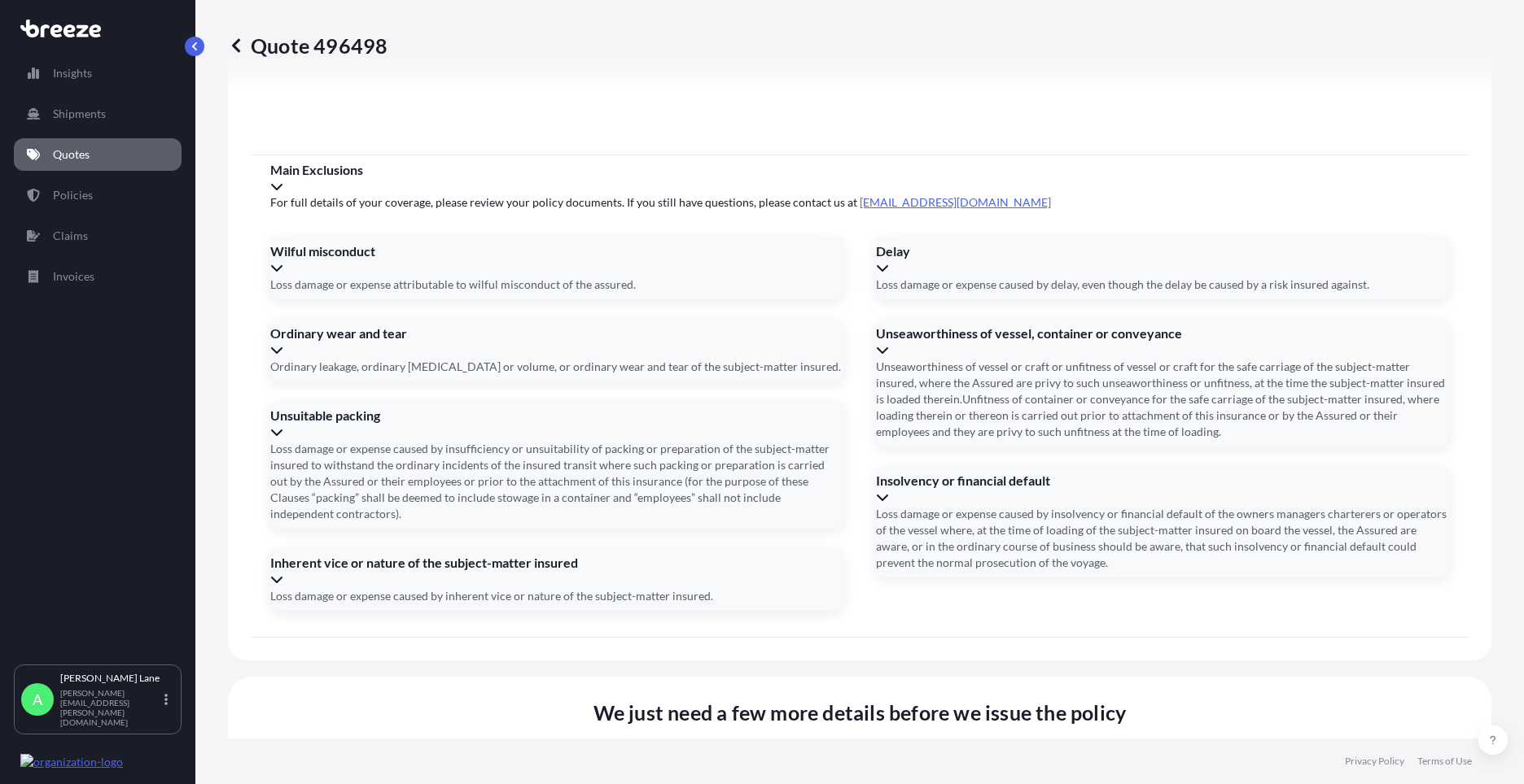
paste input "architectural demo models to be used exclusively for developmental purposes"
type input "architectural demo models to be used exclusively for developmental purposes"
paste input "8053774142"
type input "8053774142"
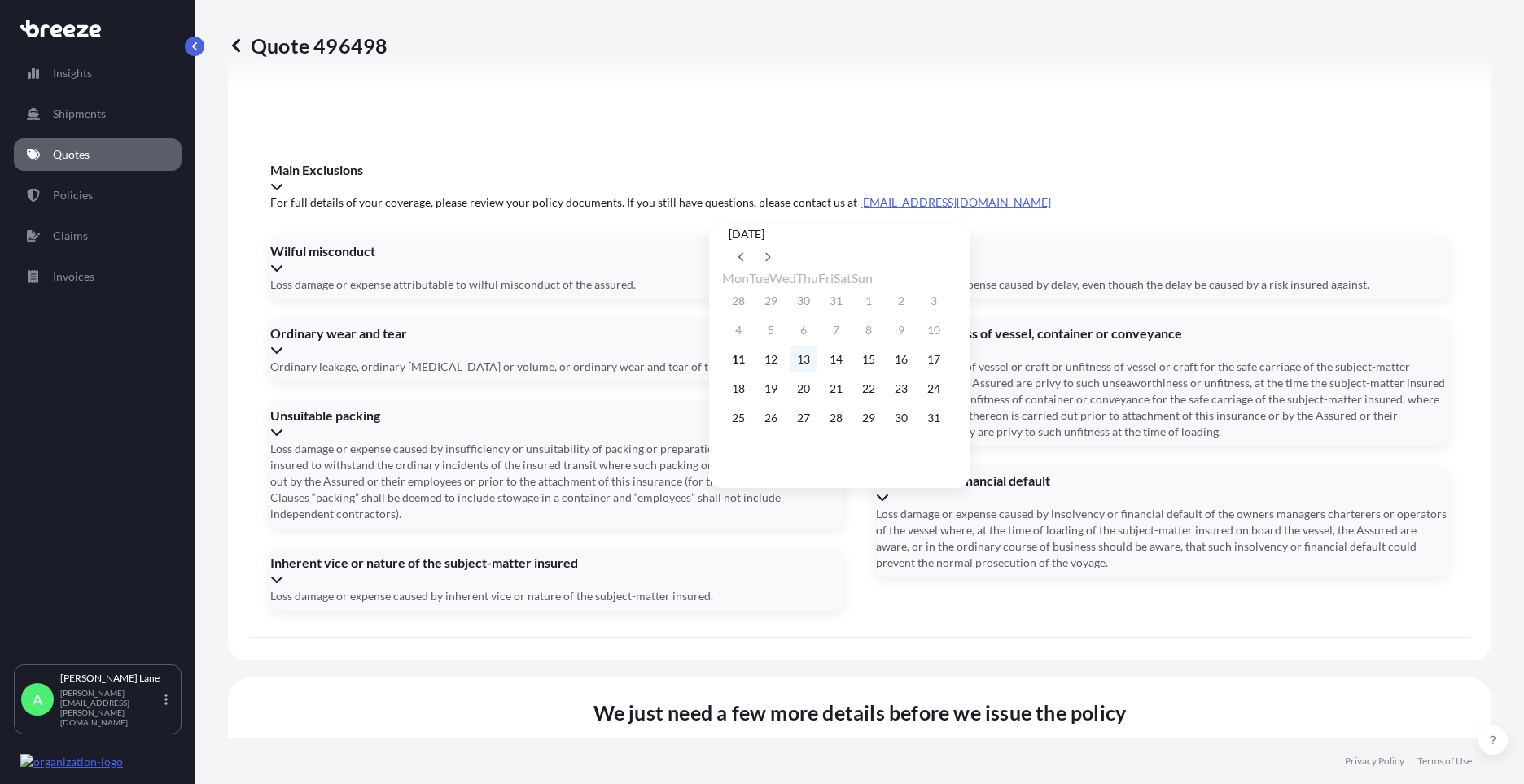
click at [816, 361] on button "13" at bounding box center [803, 360] width 26 height 26
type input "[DATE]"
